Goal: Information Seeking & Learning: Learn about a topic

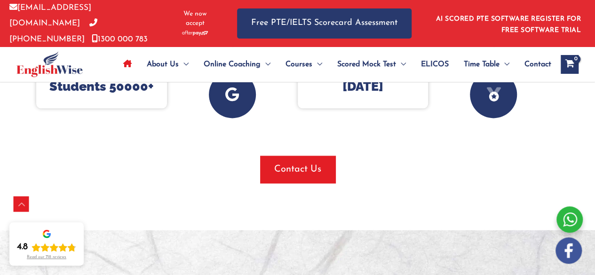
scroll to position [646, 0]
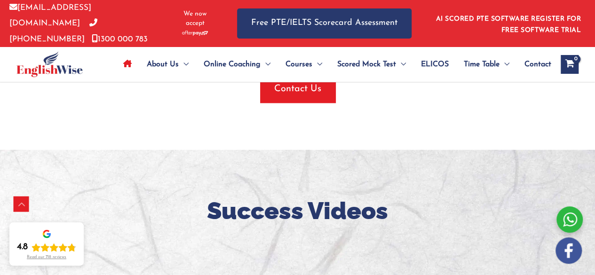
drag, startPoint x: 593, startPoint y: 61, endPoint x: 600, endPoint y: 61, distance: 7.1
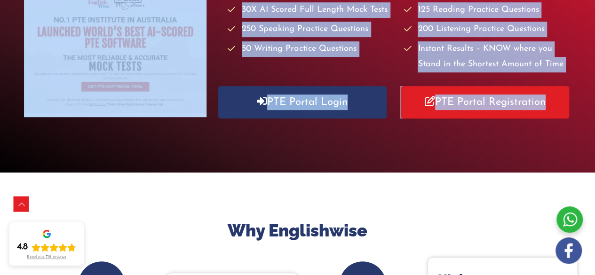
scroll to position [118, 0]
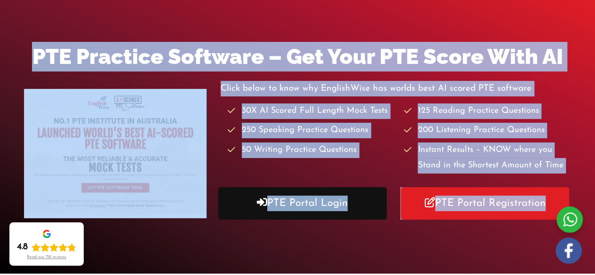
click at [330, 210] on link "PTE Portal Login" at bounding box center [302, 203] width 168 height 32
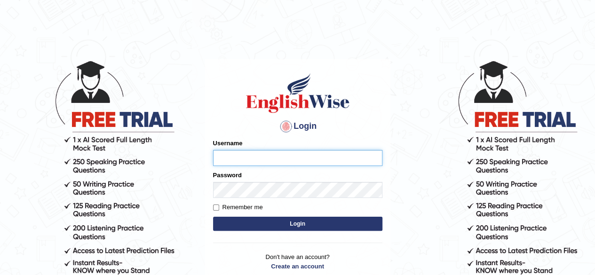
type input "vandit"
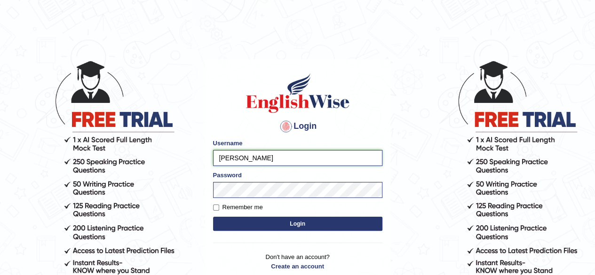
click at [273, 161] on input "vandit" at bounding box center [297, 158] width 169 height 16
click at [237, 224] on button "Login" at bounding box center [297, 224] width 169 height 14
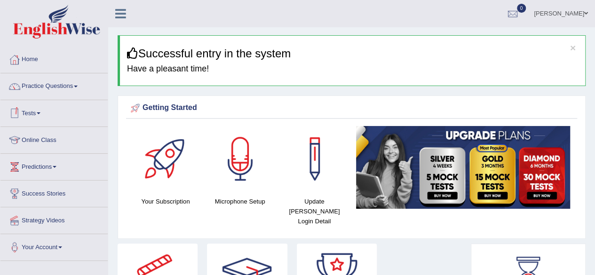
click at [34, 116] on link "Tests" at bounding box center [53, 112] width 107 height 24
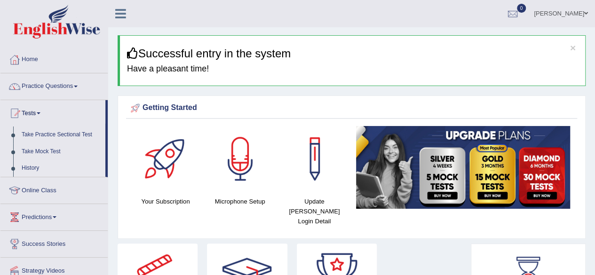
click at [34, 167] on link "History" at bounding box center [61, 168] width 88 height 17
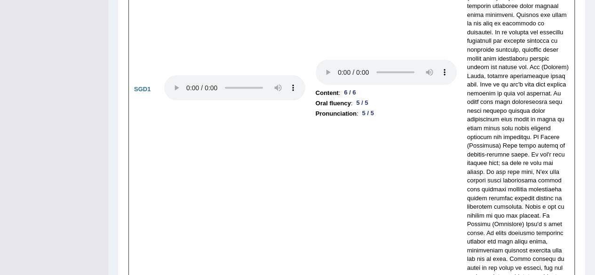
scroll to position [4058, 0]
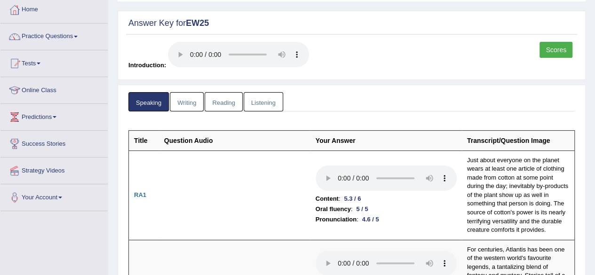
scroll to position [0, 0]
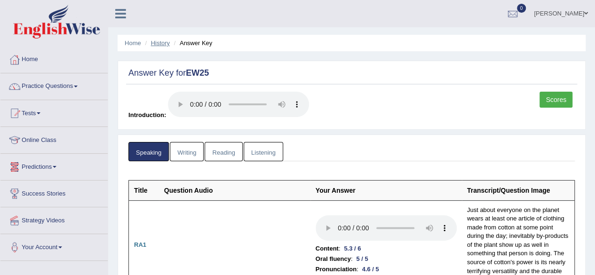
click at [166, 42] on link "History" at bounding box center [160, 42] width 19 height 7
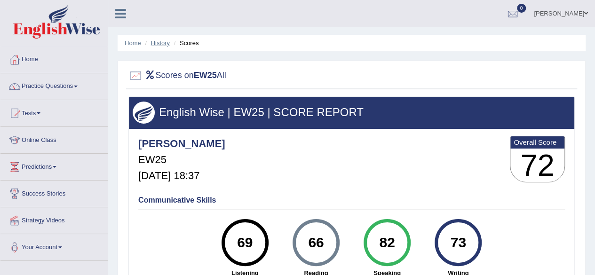
click at [160, 45] on link "History" at bounding box center [160, 42] width 19 height 7
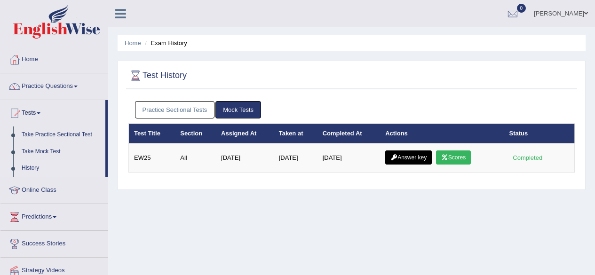
click at [410, 157] on link "Answer key" at bounding box center [408, 157] width 47 height 14
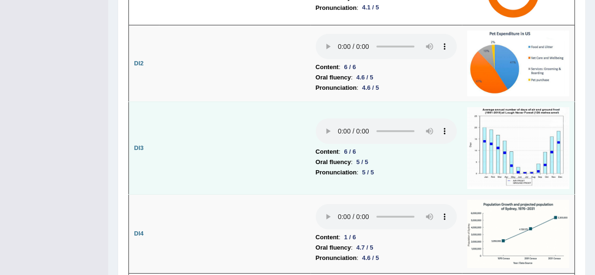
scroll to position [1636, 0]
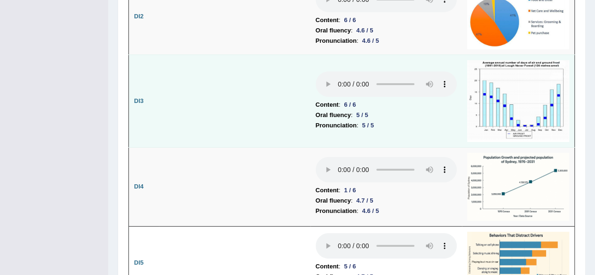
click at [327, 107] on td "Content : 6 / 6 Oral fluency : 5 / 5 Pronunciation : 5 / 5" at bounding box center [385, 101] width 151 height 93
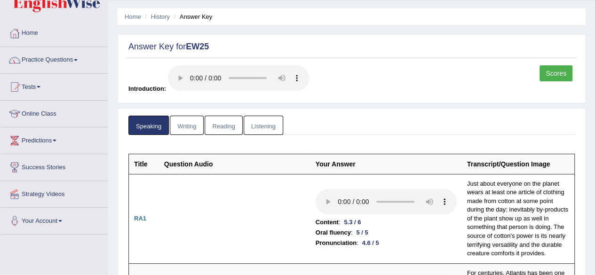
scroll to position [0, 0]
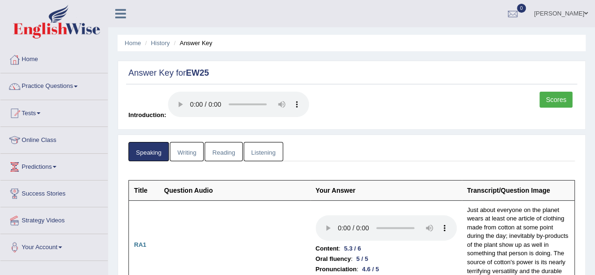
click at [197, 155] on link "Writing" at bounding box center [187, 151] width 34 height 19
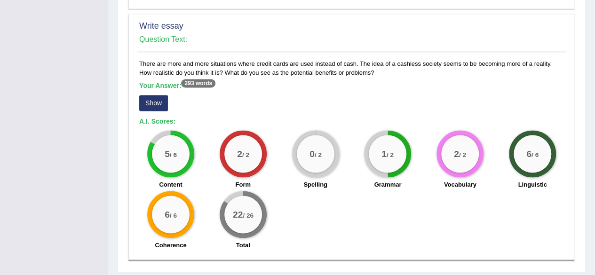
scroll to position [778, 0]
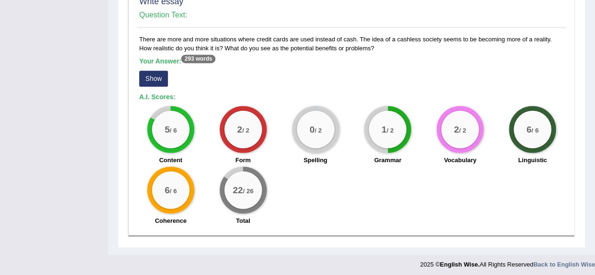
click at [154, 78] on button "Show" at bounding box center [153, 79] width 29 height 16
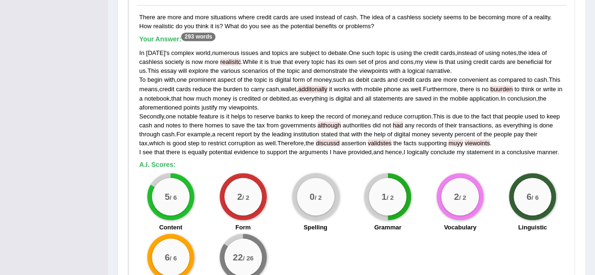
scroll to position [800, 0]
click at [403, 123] on span "had" at bounding box center [398, 124] width 10 height 7
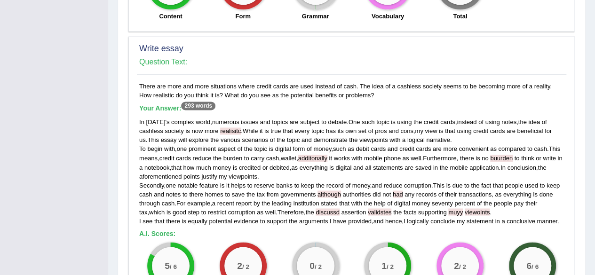
scroll to position [731, 0]
click at [298, 164] on span "as" at bounding box center [294, 167] width 7 height 7
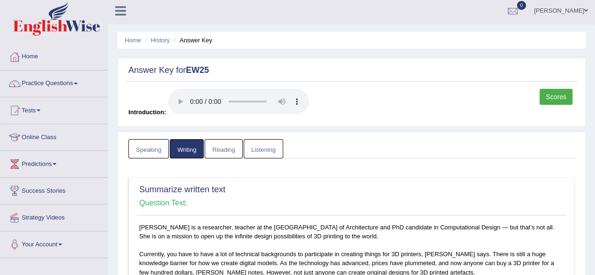
scroll to position [0, 0]
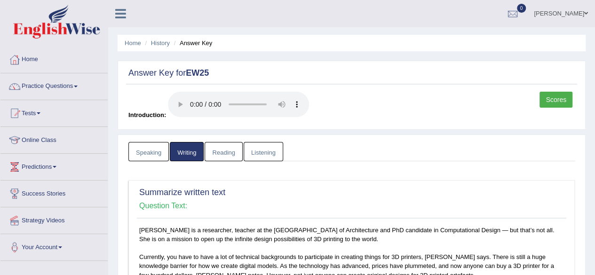
click at [273, 157] on link "Listening" at bounding box center [263, 151] width 39 height 19
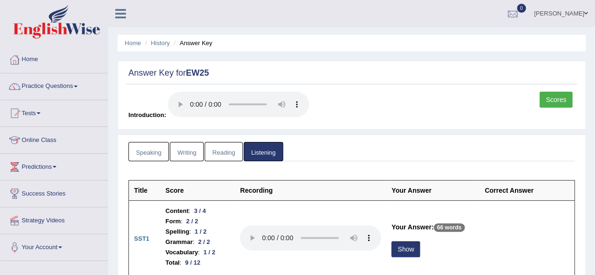
click at [228, 151] on link "Reading" at bounding box center [224, 151] width 38 height 19
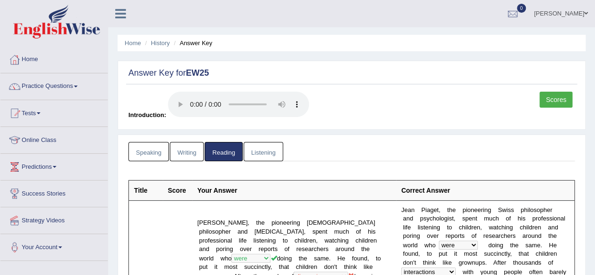
click at [143, 152] on link "Speaking" at bounding box center [148, 151] width 40 height 19
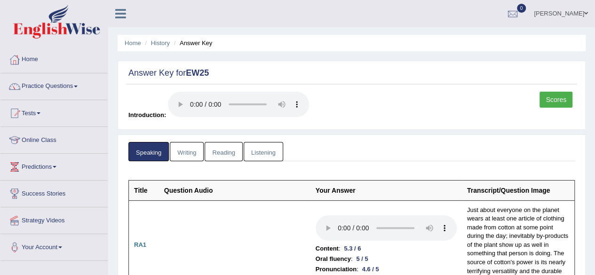
click at [192, 152] on link "Writing" at bounding box center [187, 151] width 34 height 19
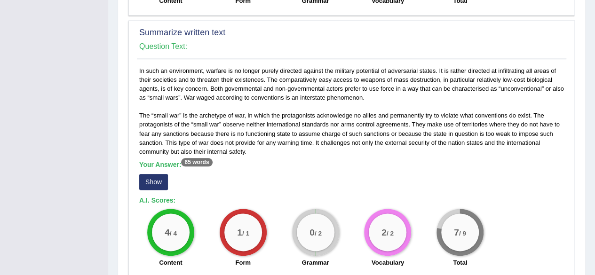
scroll to position [481, 0]
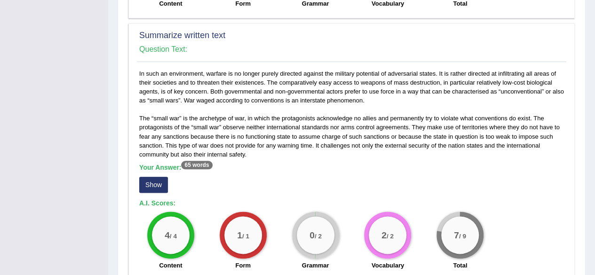
click at [157, 178] on button "Show" at bounding box center [153, 185] width 29 height 16
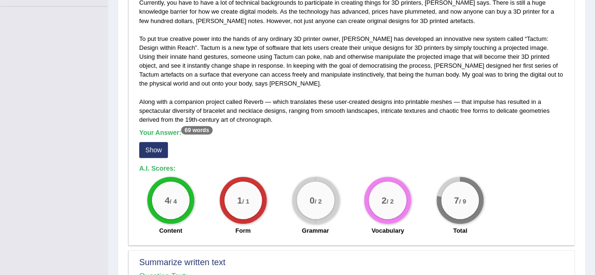
scroll to position [247, 0]
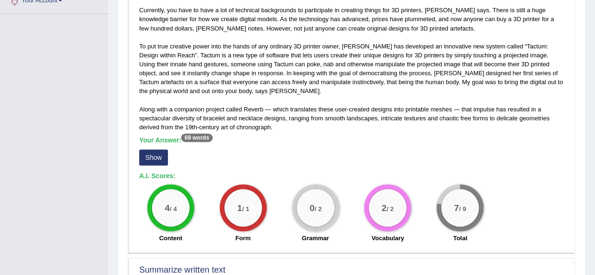
click at [145, 160] on button "Show" at bounding box center [153, 158] width 29 height 16
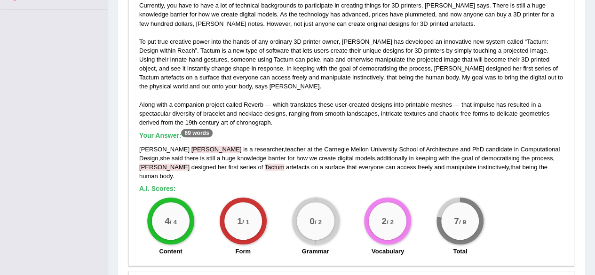
scroll to position [248, 0]
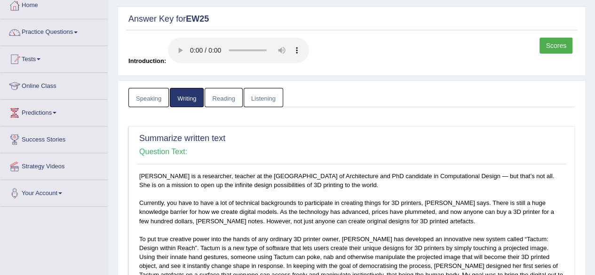
scroll to position [54, 0]
click at [261, 106] on link "Listening" at bounding box center [263, 97] width 39 height 19
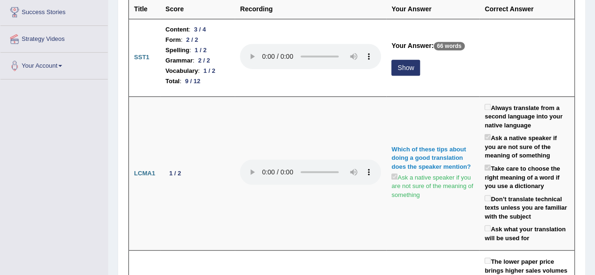
scroll to position [182, 0]
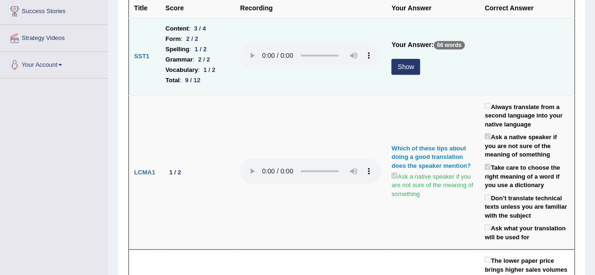
click at [420, 69] on button "Show" at bounding box center [405, 67] width 29 height 16
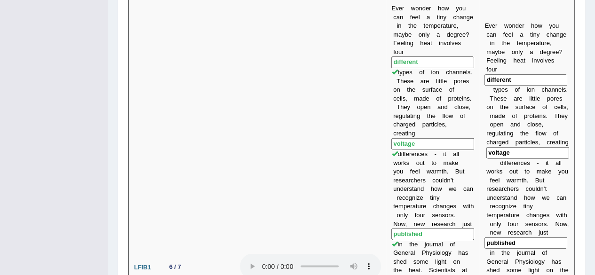
scroll to position [0, 0]
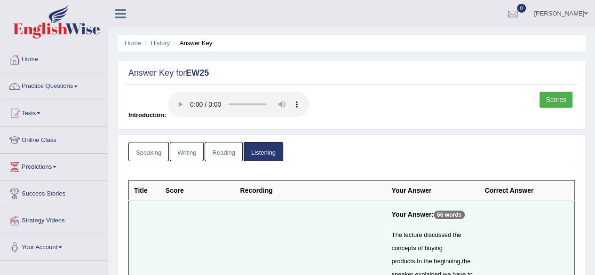
click at [143, 151] on link "Speaking" at bounding box center [148, 151] width 40 height 19
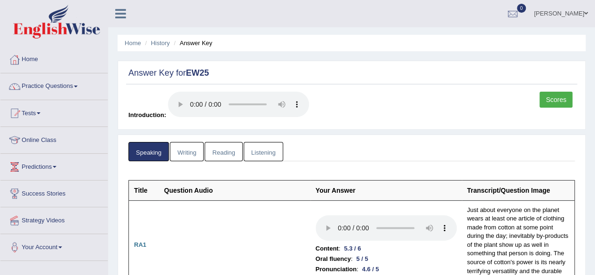
click at [37, 93] on link "Practice Questions" at bounding box center [53, 85] width 107 height 24
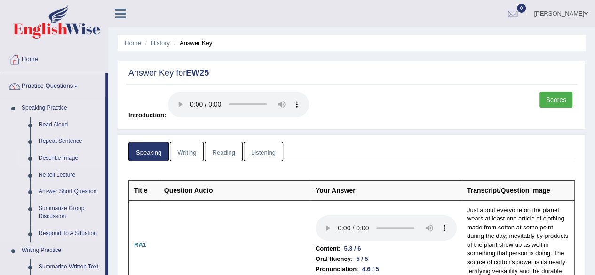
click at [47, 159] on link "Describe Image" at bounding box center [69, 158] width 71 height 17
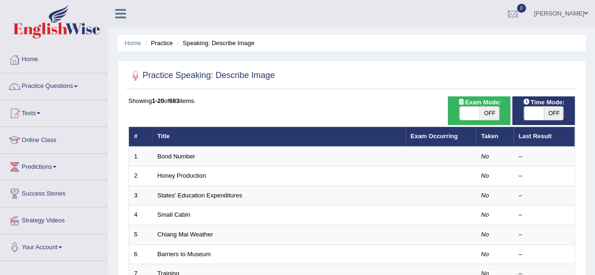
click at [358, 186] on td "States' Education Expenditures" at bounding box center [278, 196] width 253 height 20
